Goal: Use online tool/utility: Utilize a website feature to perform a specific function

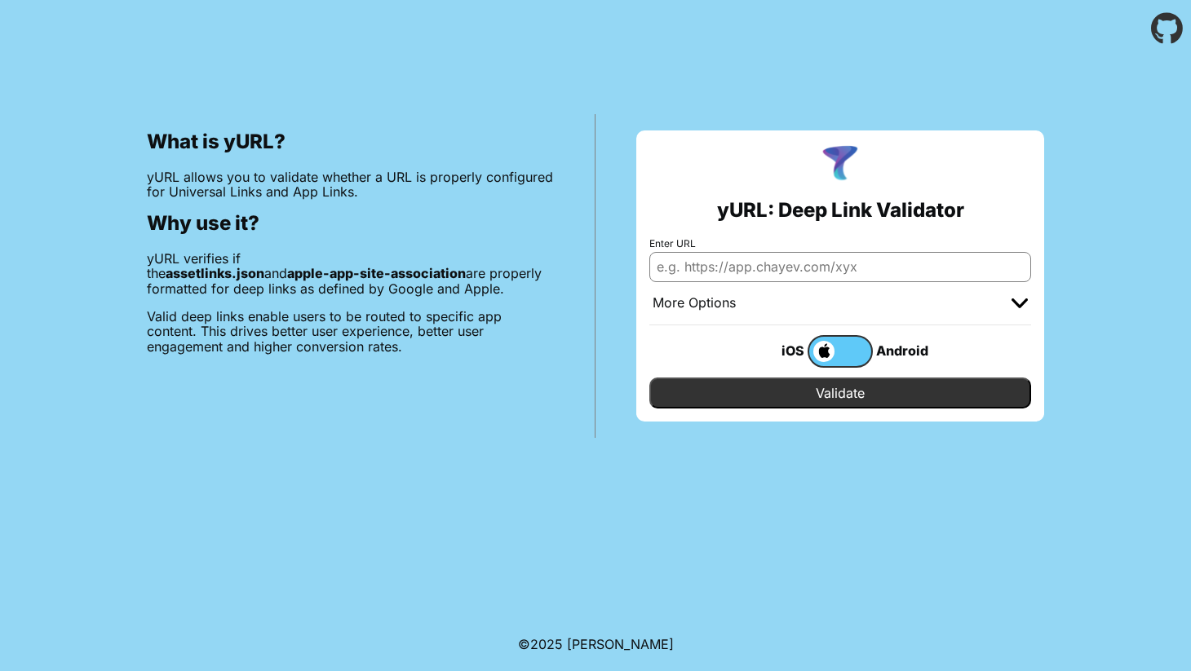
click at [763, 272] on input "Enter URL" at bounding box center [840, 266] width 382 height 29
click at [750, 264] on input "Enter URL" at bounding box center [840, 266] width 382 height 29
paste input "[URL][DOMAIN_NAME]"
type input "[URL][DOMAIN_NAME]"
click at [819, 395] on input "Validate" at bounding box center [840, 393] width 382 height 31
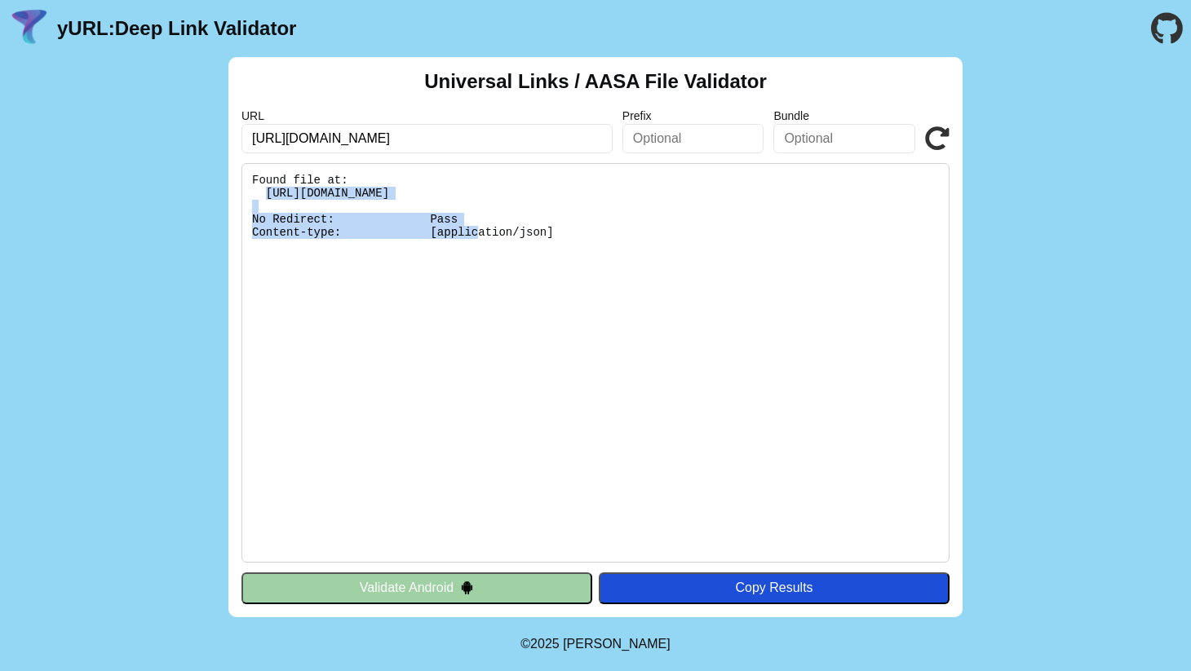
drag, startPoint x: 264, startPoint y: 190, endPoint x: 799, endPoint y: 190, distance: 535.0
click at [799, 190] on pre "Found file at: [URL][DOMAIN_NAME] No Redirect: Pass Content-type: [application/…" at bounding box center [595, 363] width 708 height 400
copy pre "[URL][DOMAIN_NAME]"
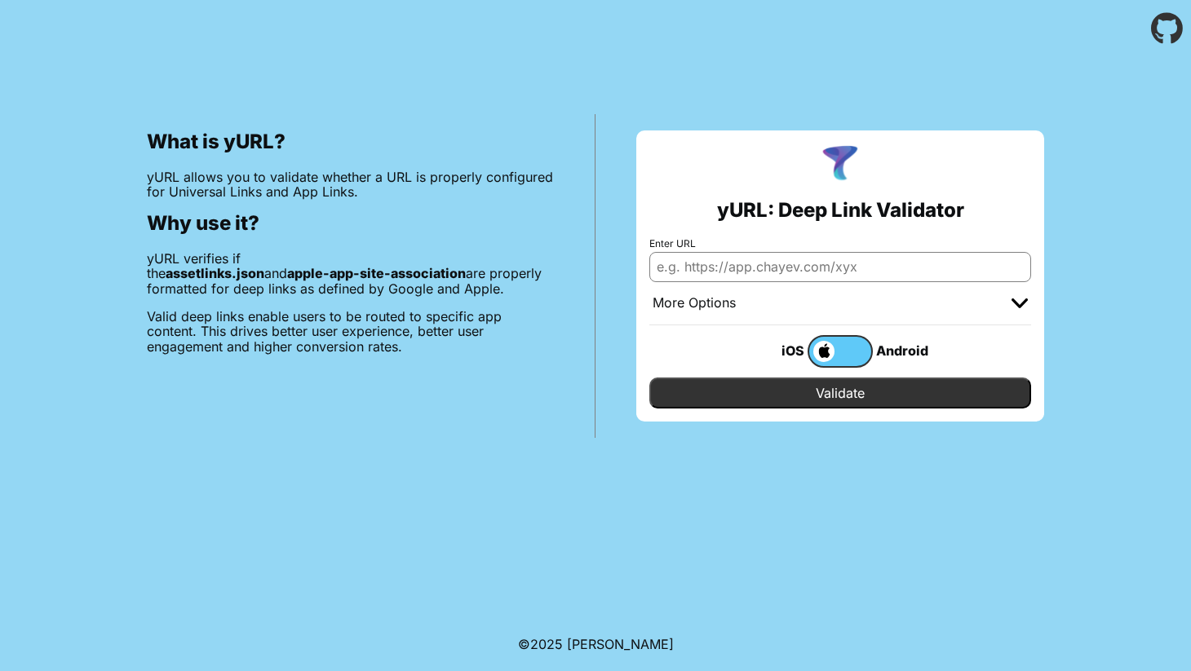
click at [717, 266] on input "Enter URL" at bounding box center [840, 266] width 382 height 29
type input "[URL][DOMAIN_NAME]"
click at [834, 400] on input "Validate" at bounding box center [840, 393] width 382 height 31
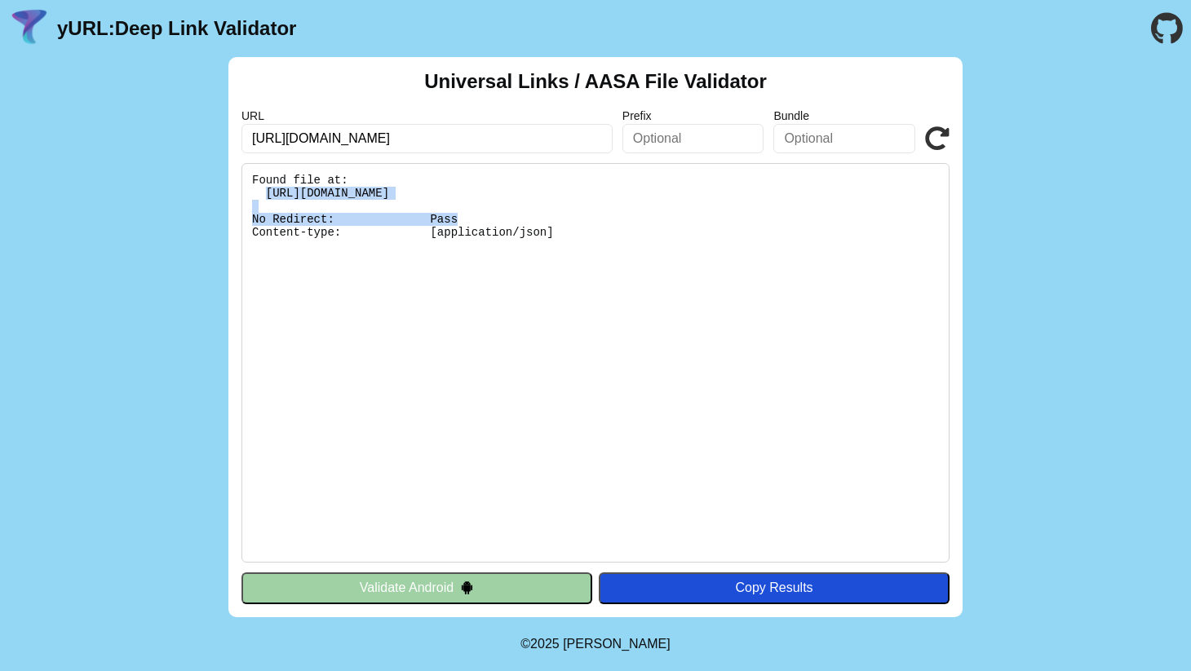
drag, startPoint x: 266, startPoint y: 193, endPoint x: 553, endPoint y: 193, distance: 287.1
click at [553, 193] on pre "Found file at: [URL][DOMAIN_NAME] No Redirect: Pass Content-type: [application/…" at bounding box center [595, 363] width 708 height 400
copy pre "https://app.senecalearning.com/.well-known"
